Goal: Information Seeking & Learning: Learn about a topic

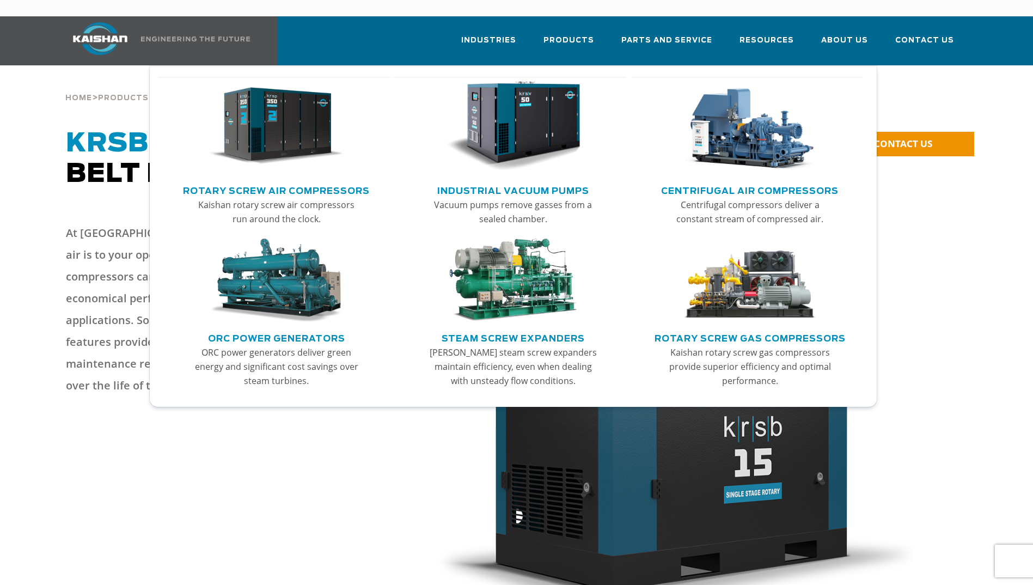
click at [306, 125] on img "Main menu" at bounding box center [276, 126] width 134 height 90
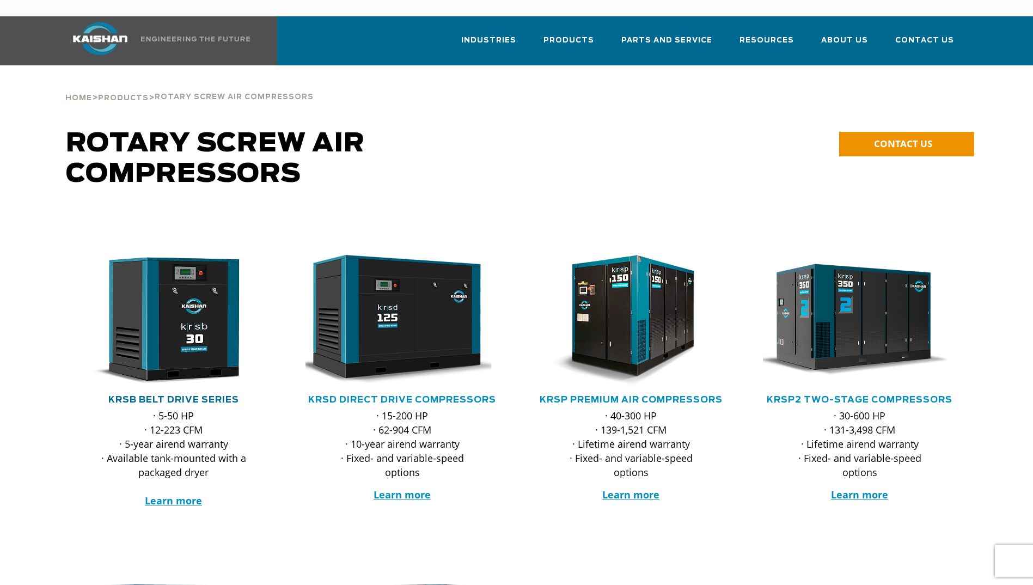
click at [203, 395] on link "KRSB Belt Drive Series" at bounding box center [173, 399] width 131 height 9
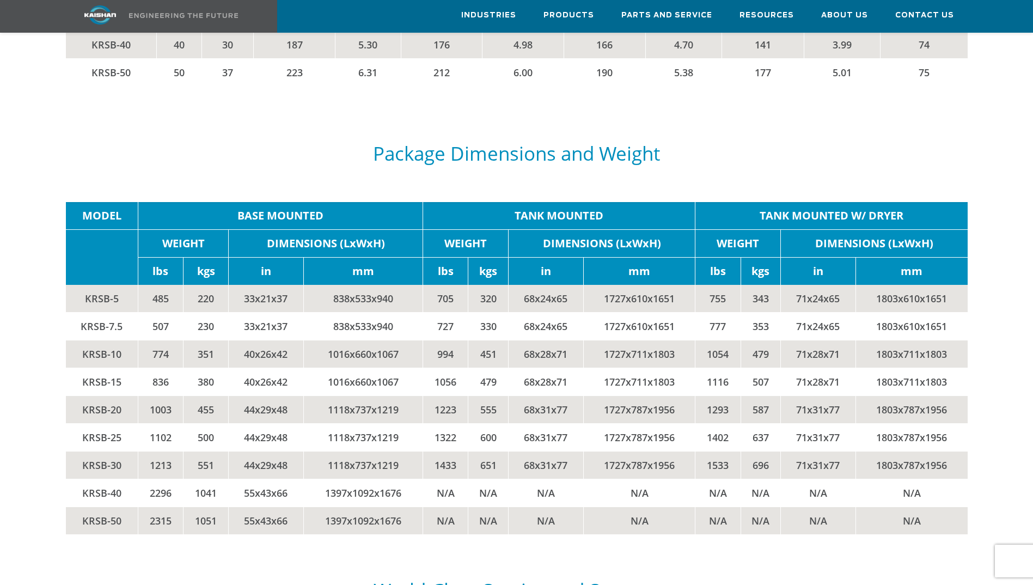
scroll to position [2232, 0]
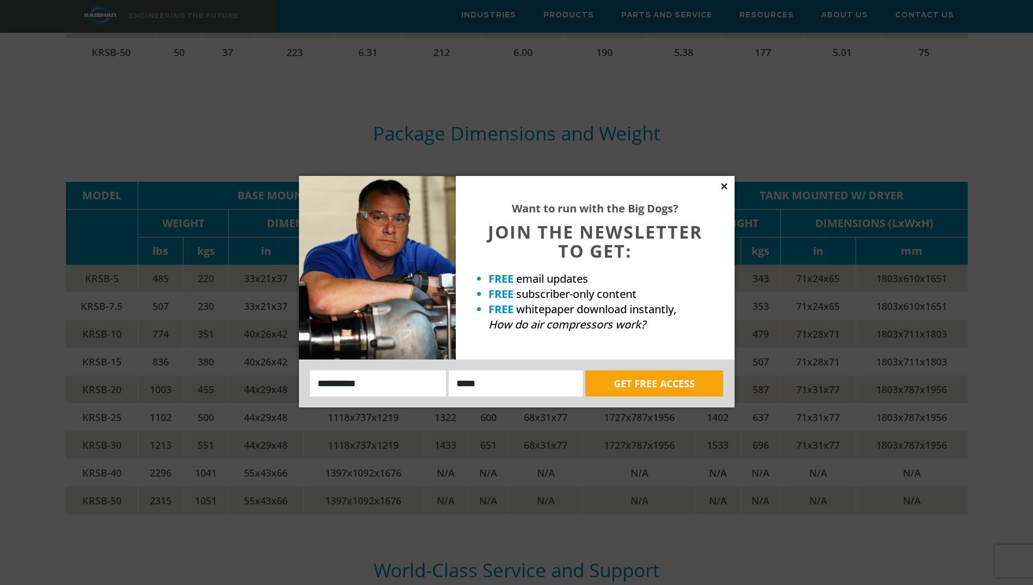
click at [725, 187] on icon at bounding box center [724, 186] width 6 height 6
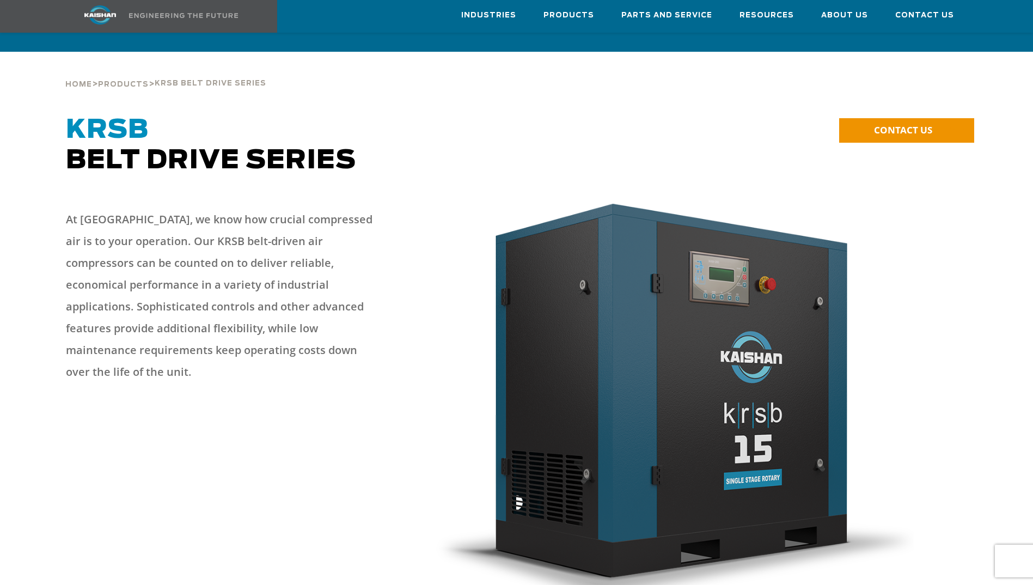
scroll to position [0, 0]
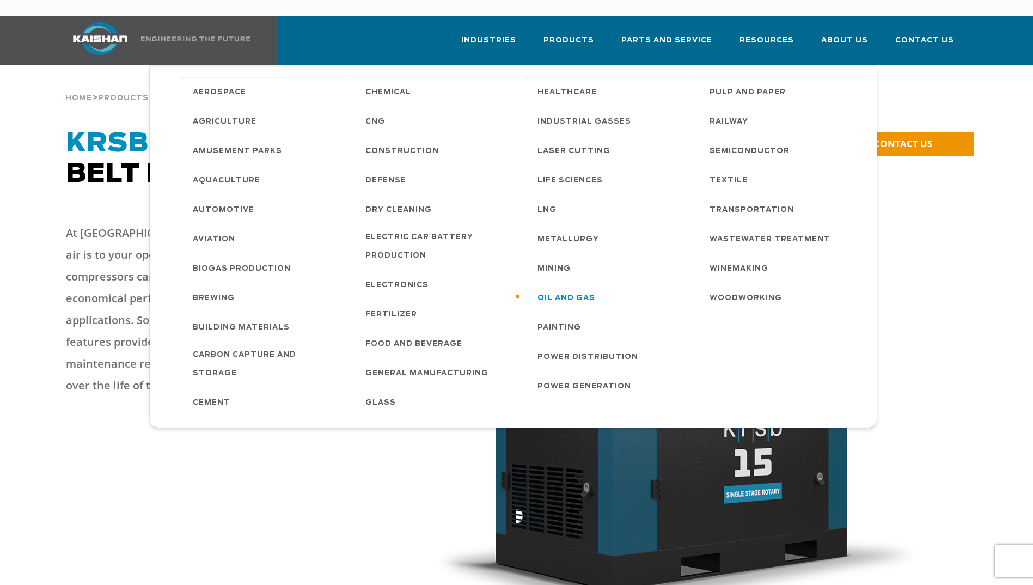
click at [591, 288] on link "Oil and Gas" at bounding box center [608, 297] width 165 height 29
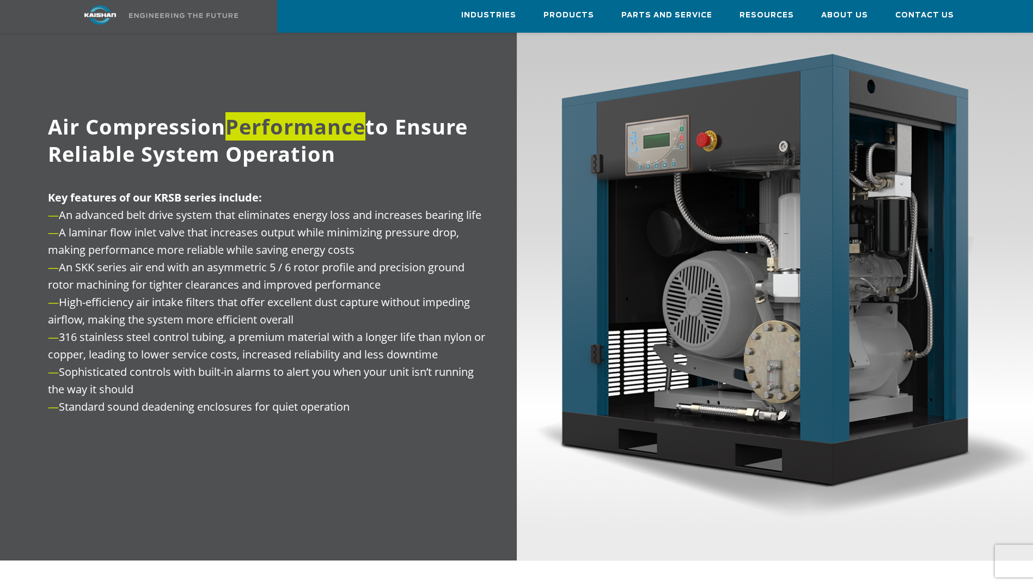
scroll to position [1306, 0]
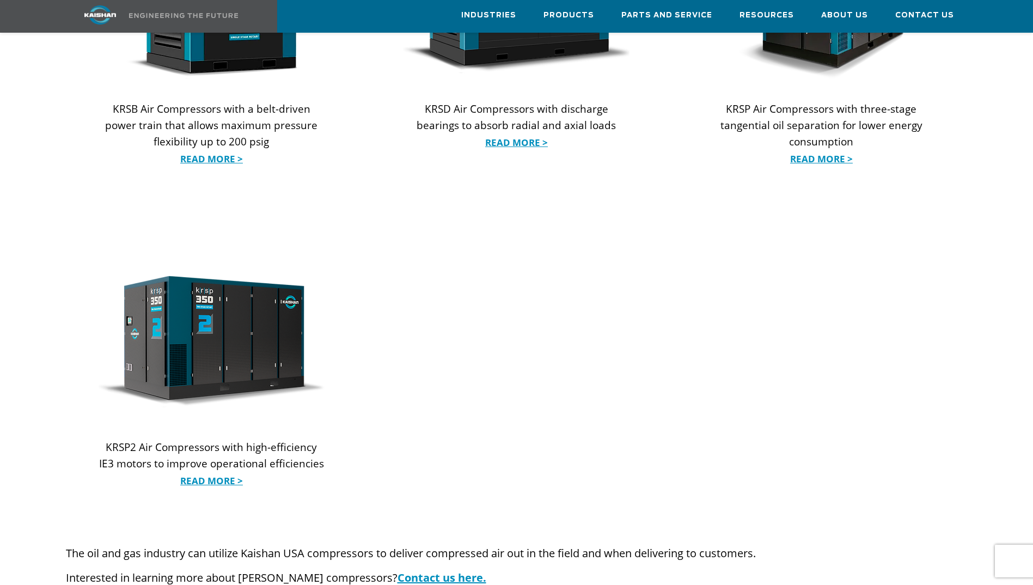
scroll to position [1306, 0]
